Goal: Check status: Check status

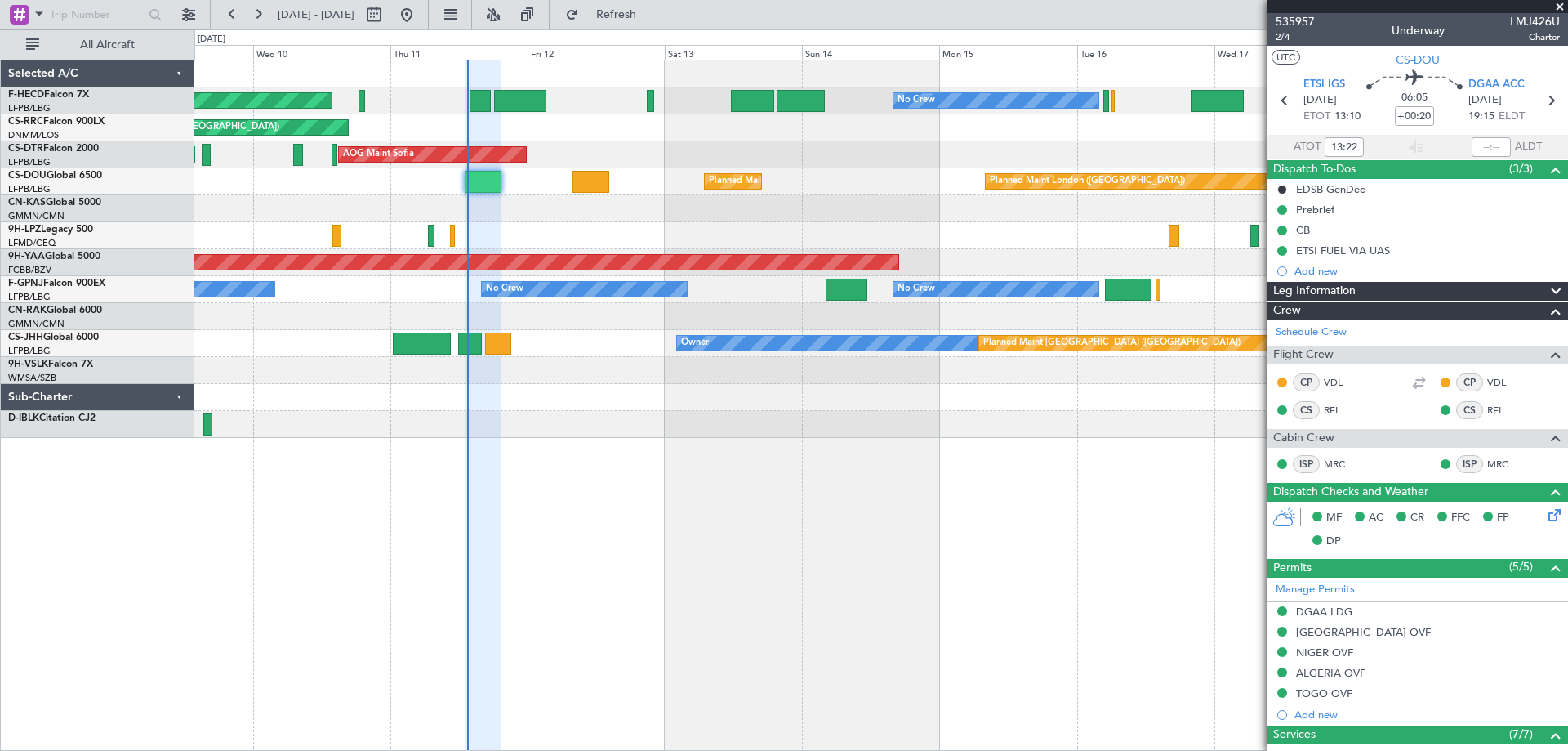
click at [785, 479] on div "Planned Maint Paris (Le Bourget) No Crew No Crew No Crew Planned Maint Paris (L…" at bounding box center [881, 405] width 1373 height 691
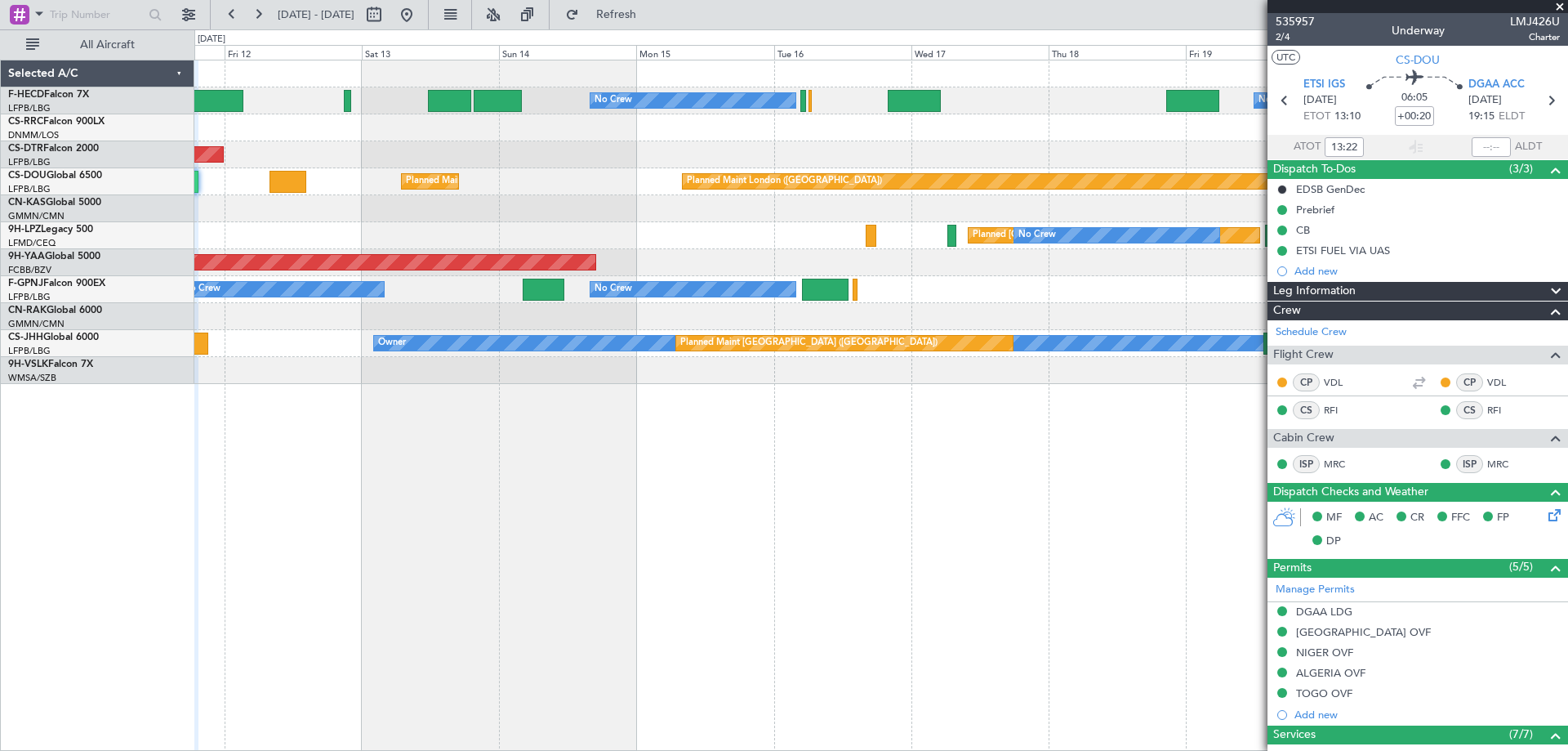
click at [694, 245] on div "No Crew No Crew Planned Maint Paris (Le Bourget) Planned Maint Paris (Le Bourge…" at bounding box center [881, 222] width 1372 height 323
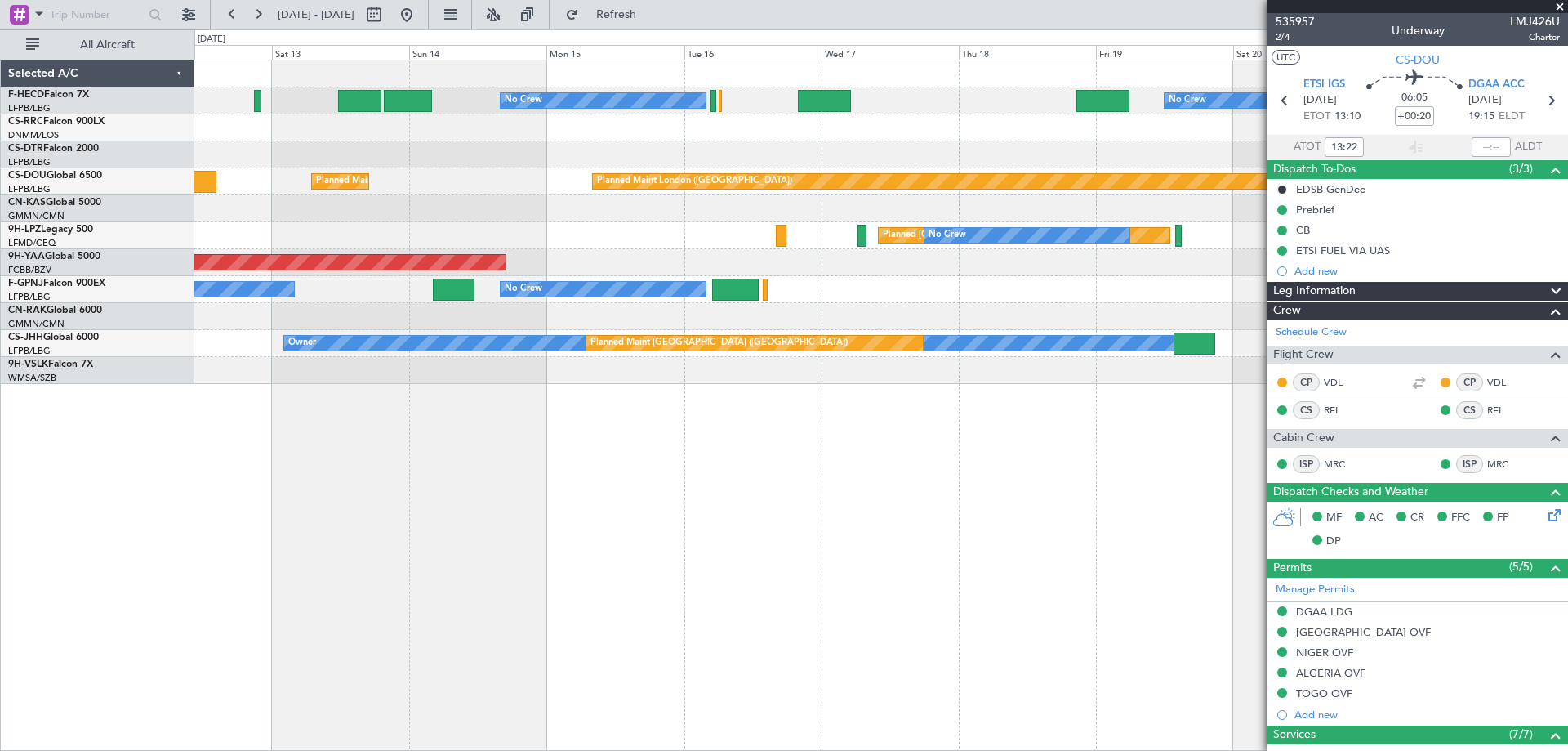
click at [659, 276] on div "No Crew No Crew Planned Maint Paris (Le Bourget) Planned Maint Paris (Le Bourge…" at bounding box center [881, 222] width 1372 height 323
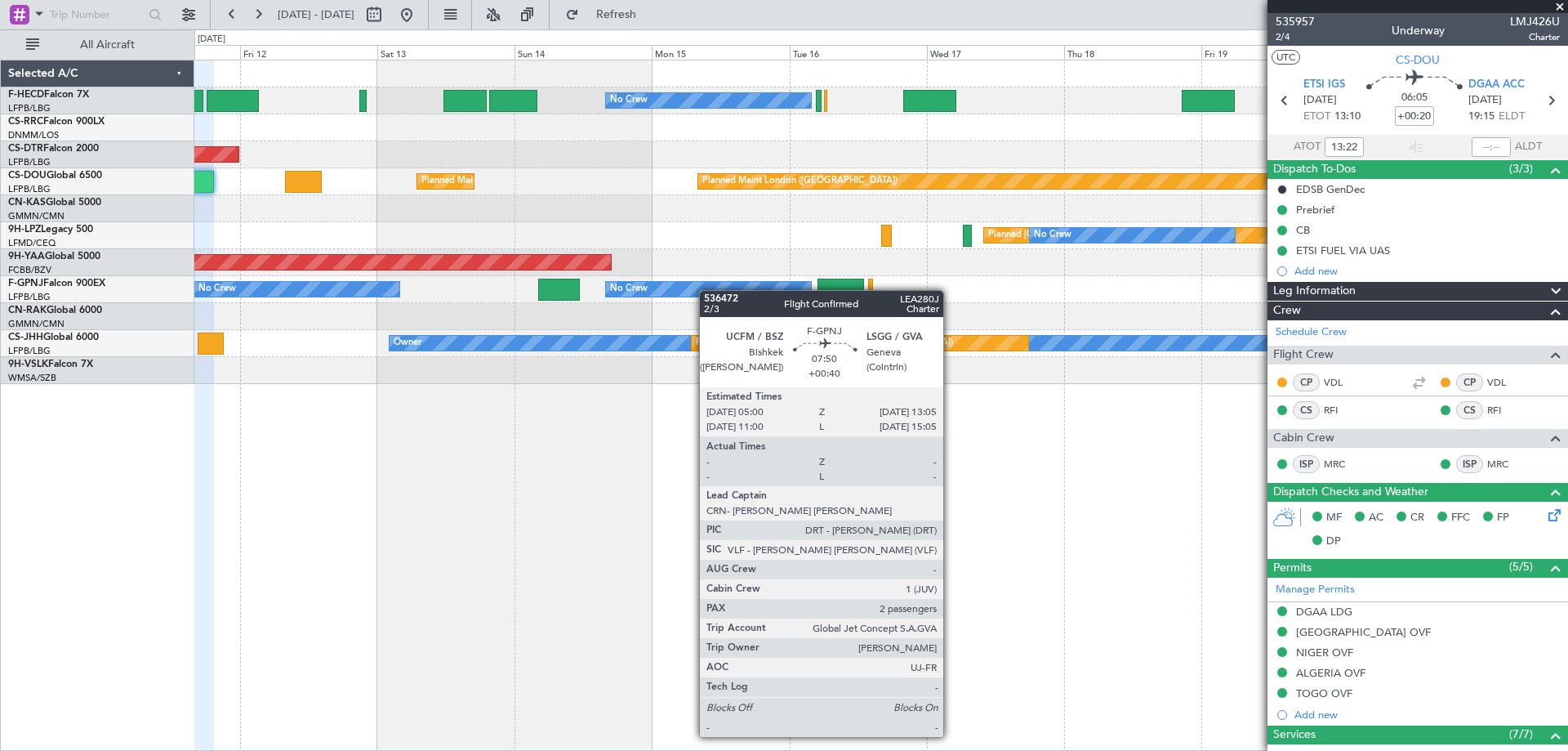
click at [922, 298] on div "No Crew No Crew No Crew No Crew" at bounding box center [881, 289] width 1372 height 27
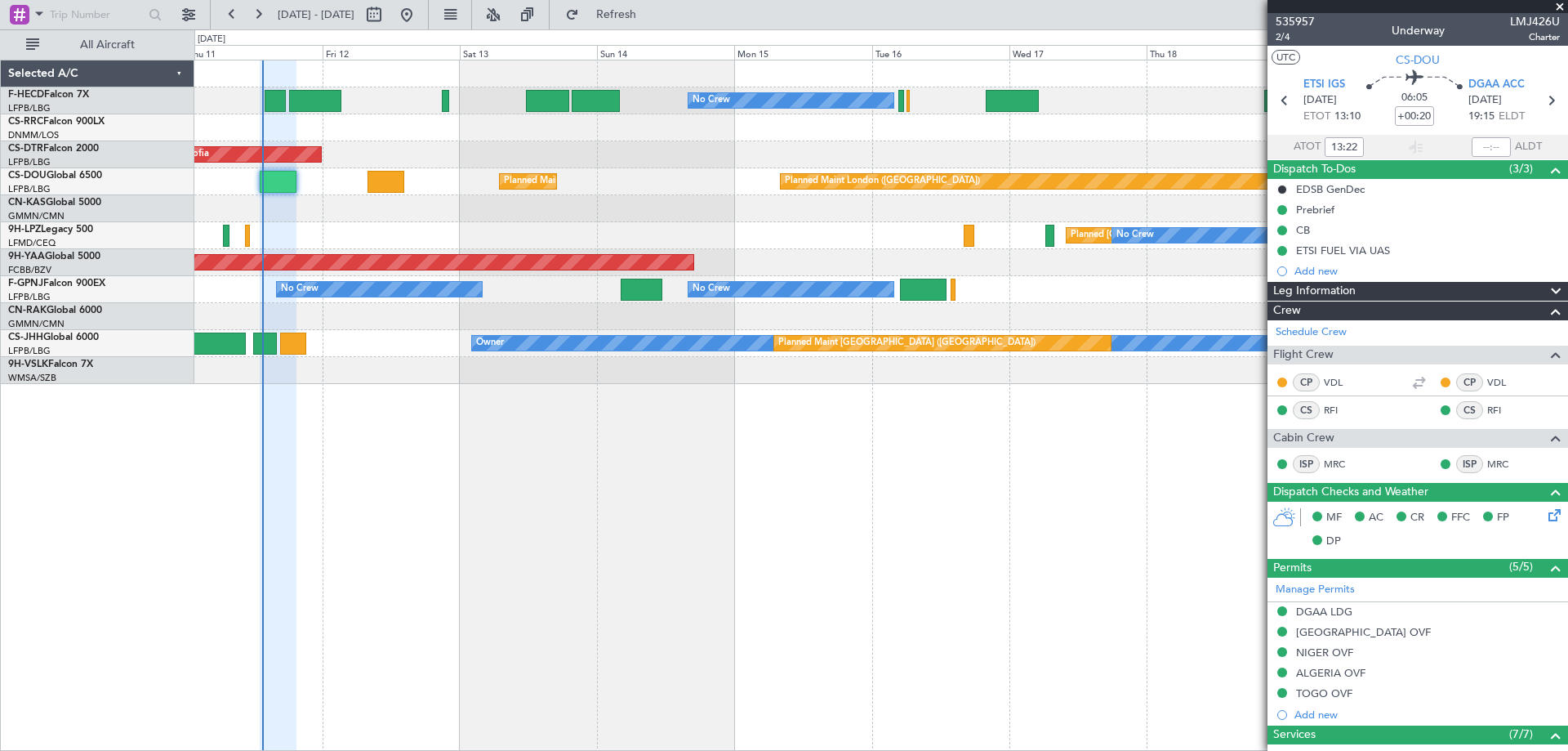
click at [819, 325] on div "No Crew No Crew Planned Maint Paris (Le Bourget) Planned Maint Paris (Le Bourge…" at bounding box center [881, 222] width 1372 height 323
